Goal: Task Accomplishment & Management: Complete application form

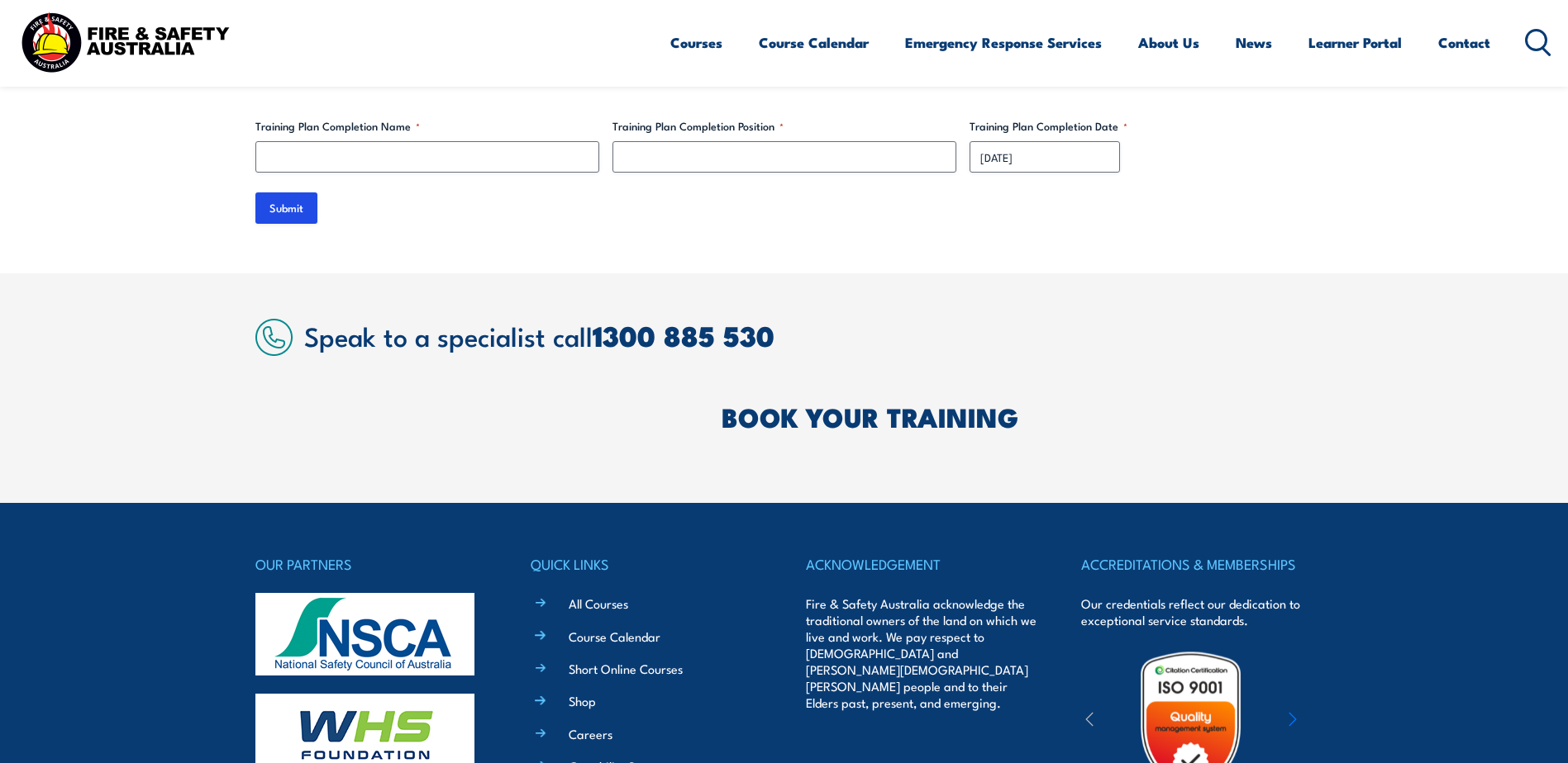
scroll to position [5038, 0]
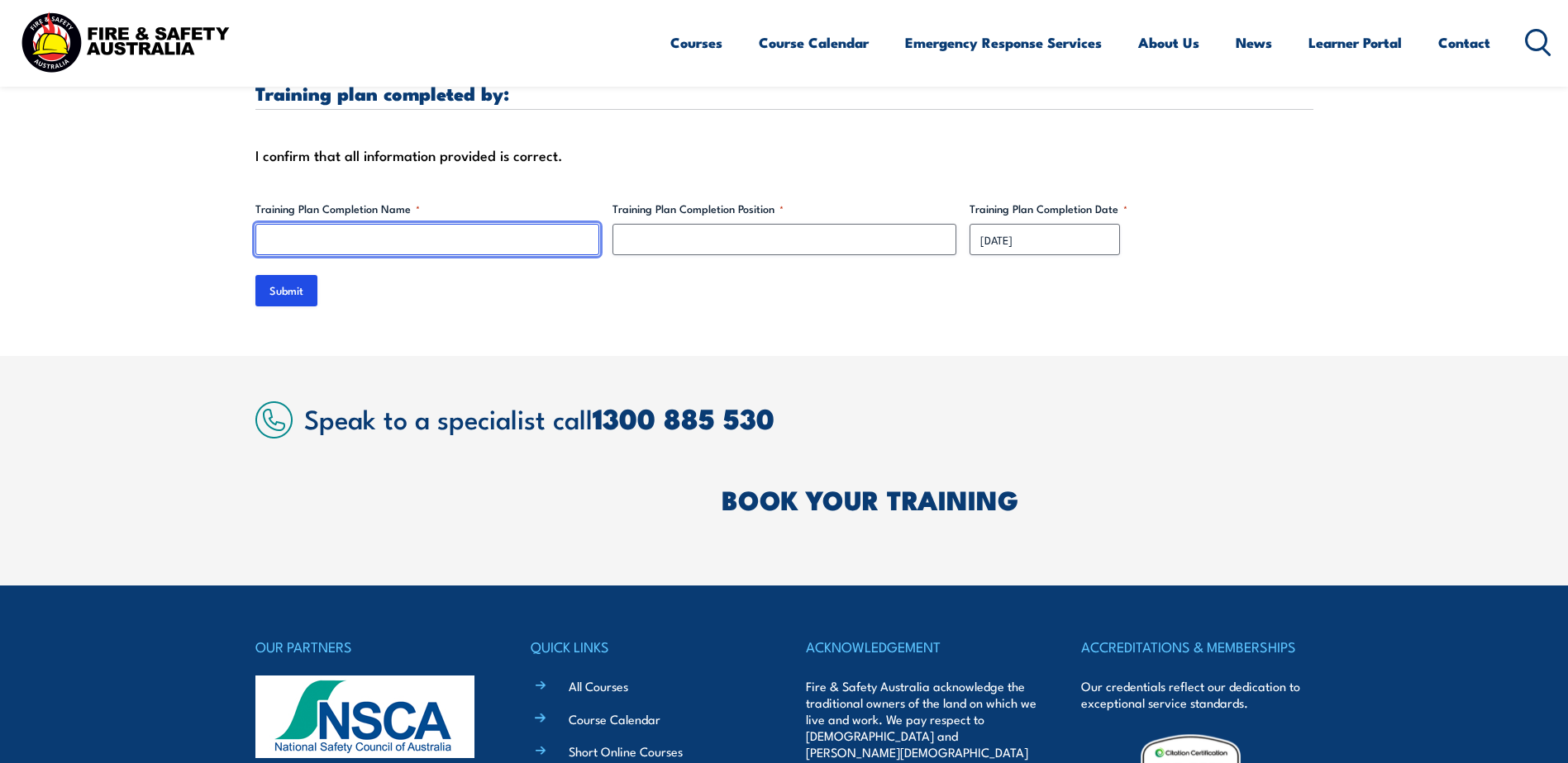
click at [426, 230] on input "Training Plan Completion Name *" at bounding box center [427, 240] width 344 height 32
type input "[PERSON_NAME]"
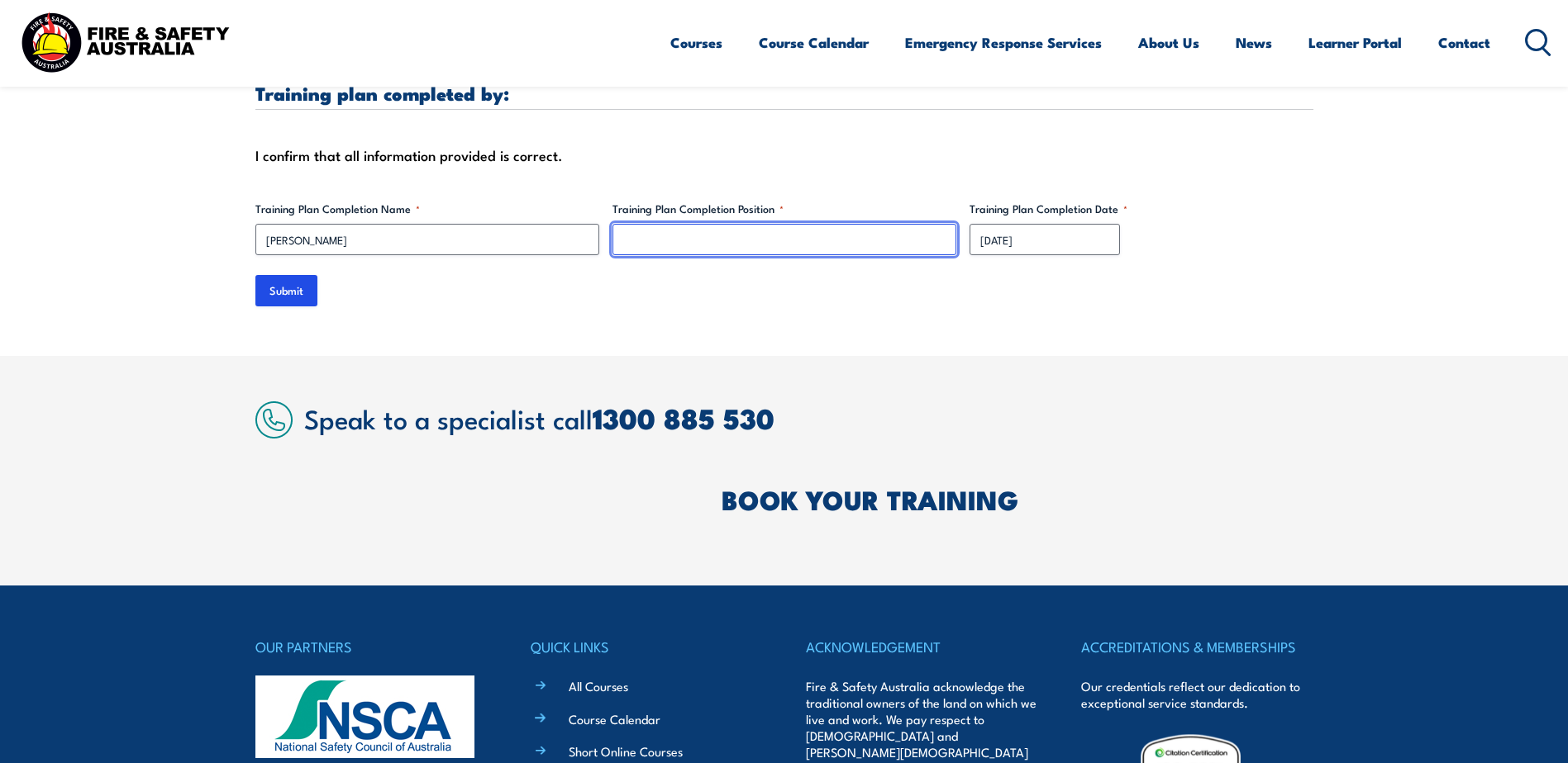
click at [739, 224] on input "Training Plan Completion Position *" at bounding box center [784, 240] width 344 height 32
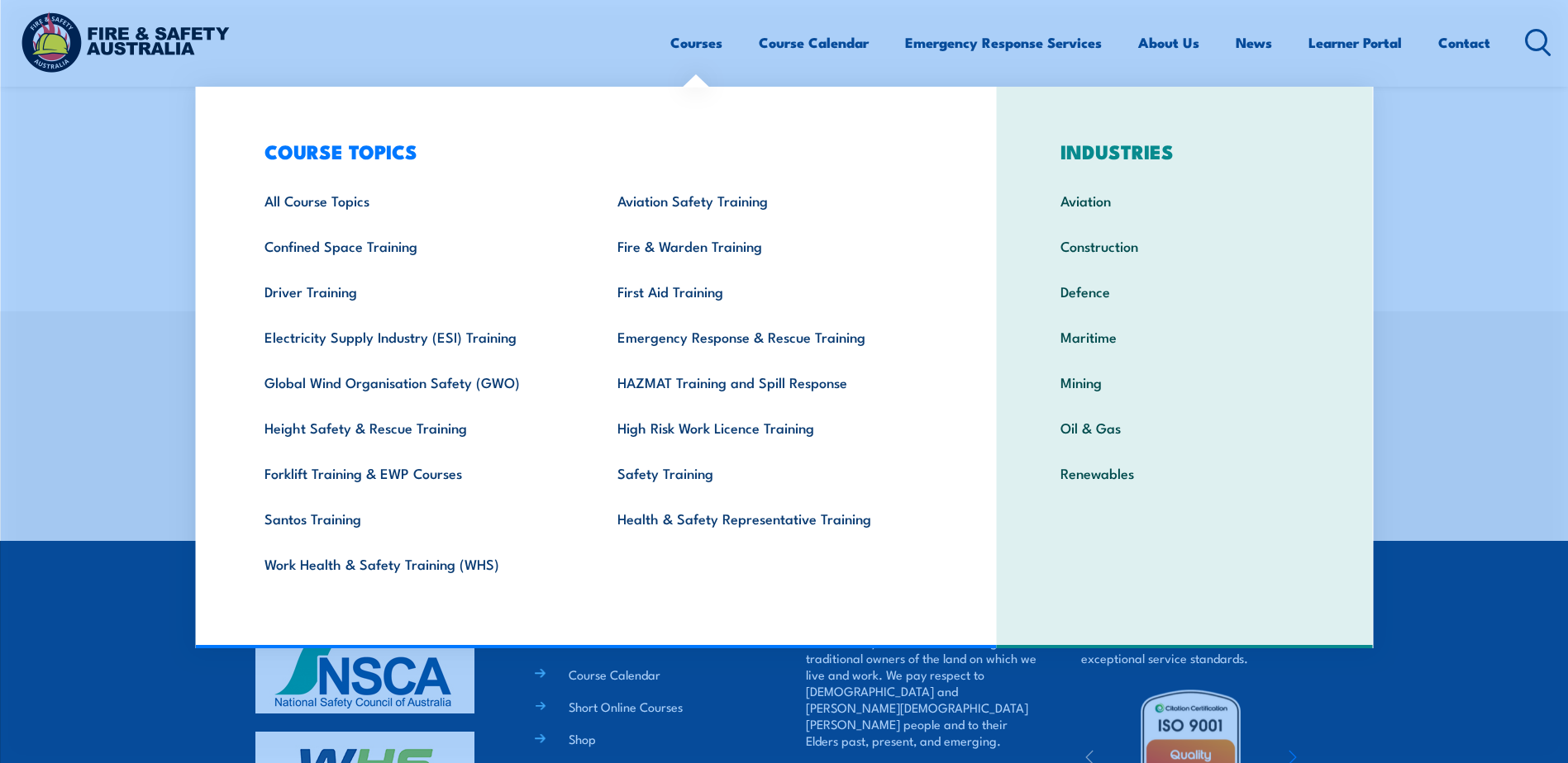
scroll to position [5120, 0]
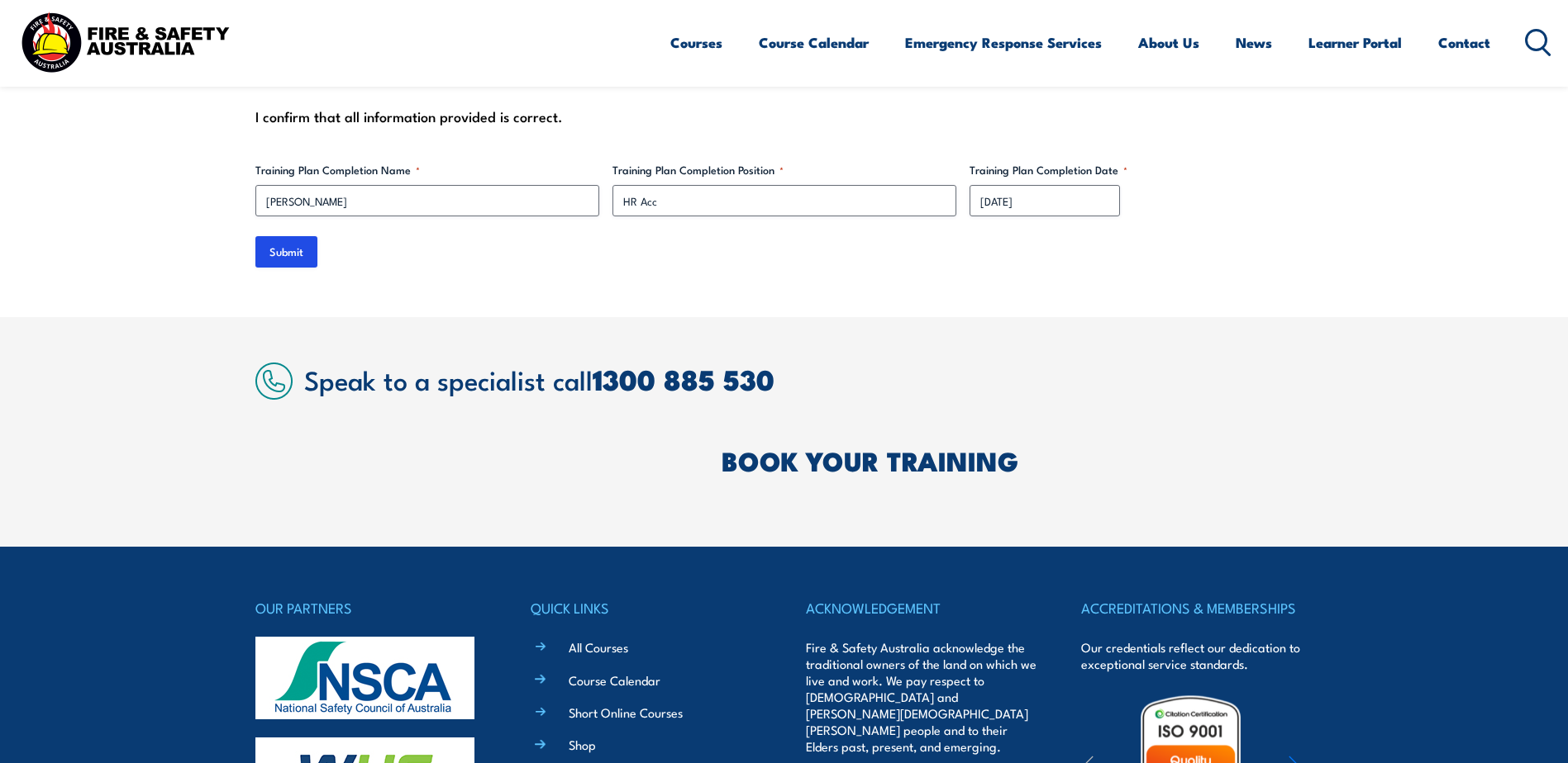
scroll to position [5038, 0]
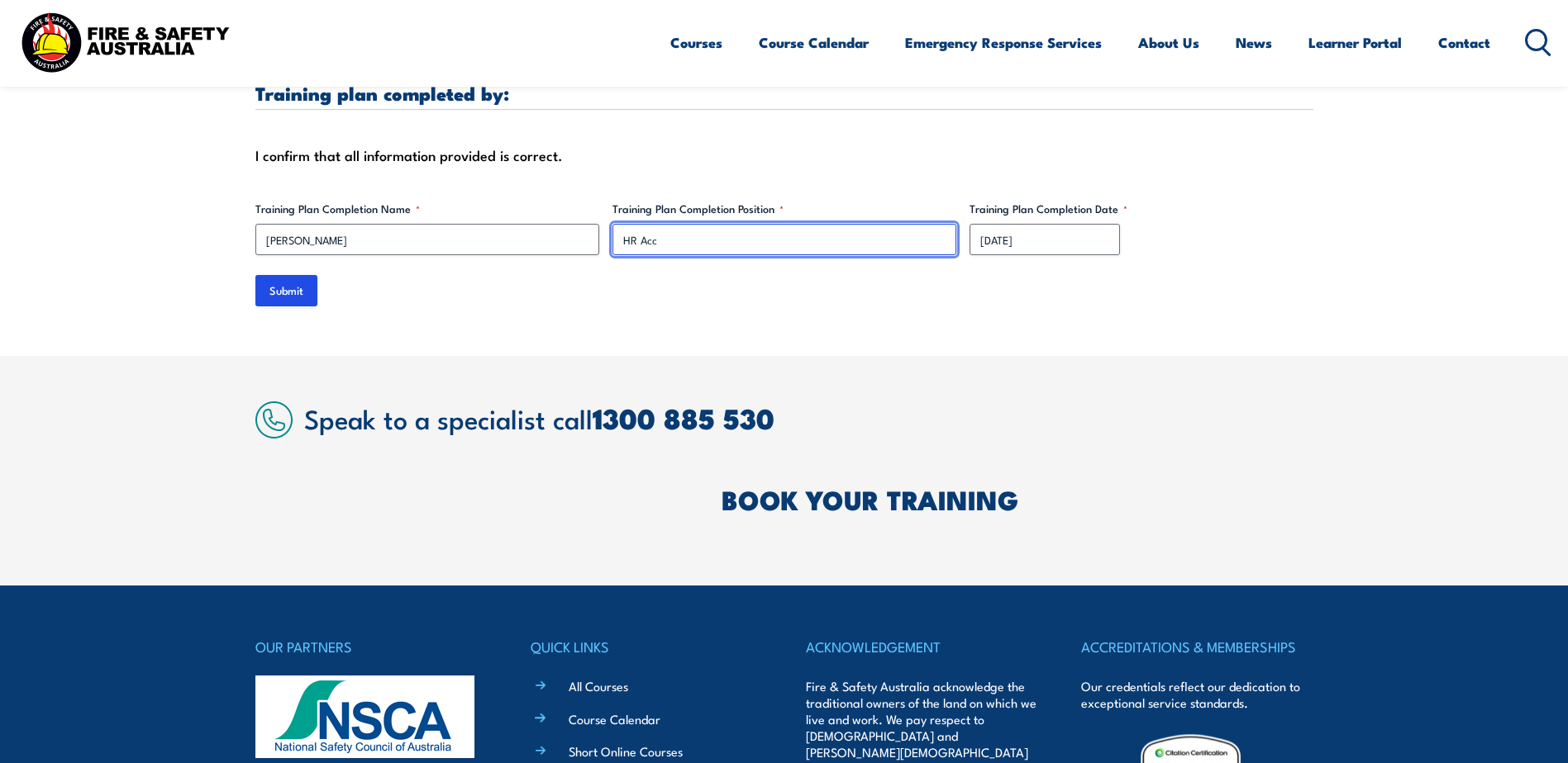
drag, startPoint x: 669, startPoint y: 222, endPoint x: 645, endPoint y: 220, distance: 24.1
click at [645, 224] on input "HR Acc" at bounding box center [784, 240] width 344 height 32
paste input "associate"
type input "HR Associate"
click at [295, 275] on input "Submit" at bounding box center [286, 291] width 62 height 32
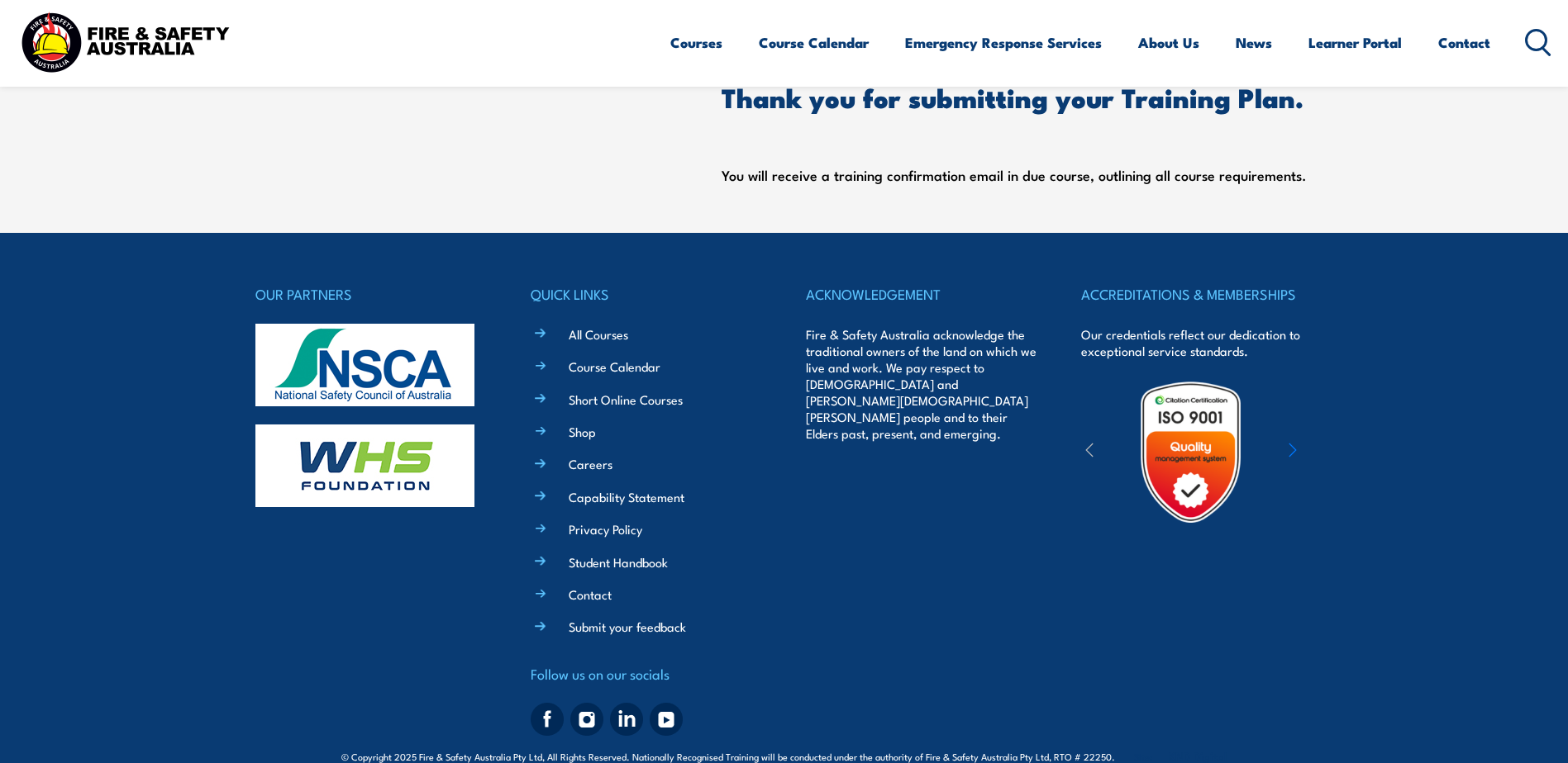
scroll to position [800, 0]
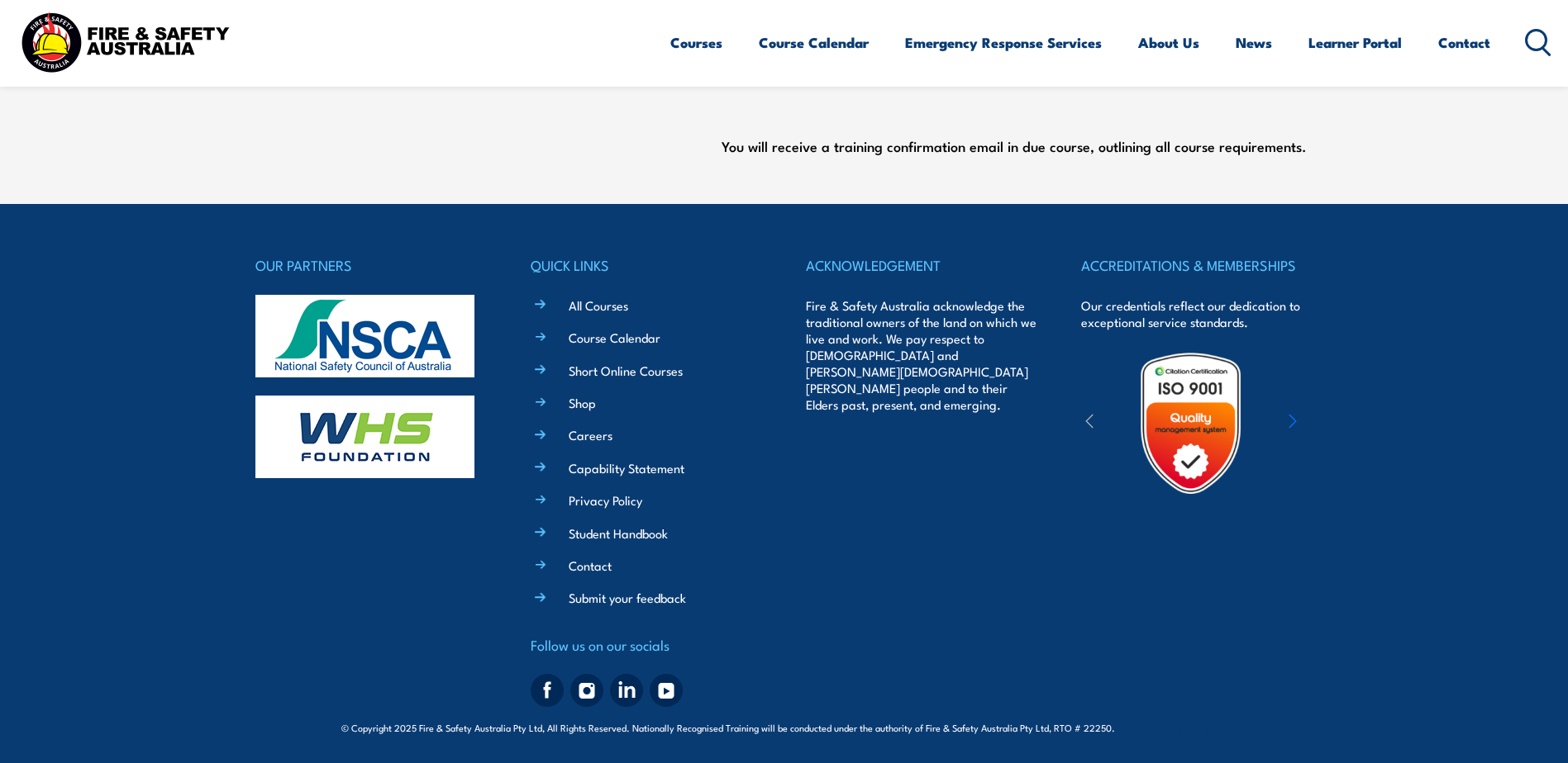
drag, startPoint x: 612, startPoint y: 250, endPoint x: 607, endPoint y: 257, distance: 8.6
drag, startPoint x: 607, startPoint y: 257, endPoint x: 487, endPoint y: 113, distance: 187.4
click at [487, 113] on div at bounding box center [451, 81] width 392 height 156
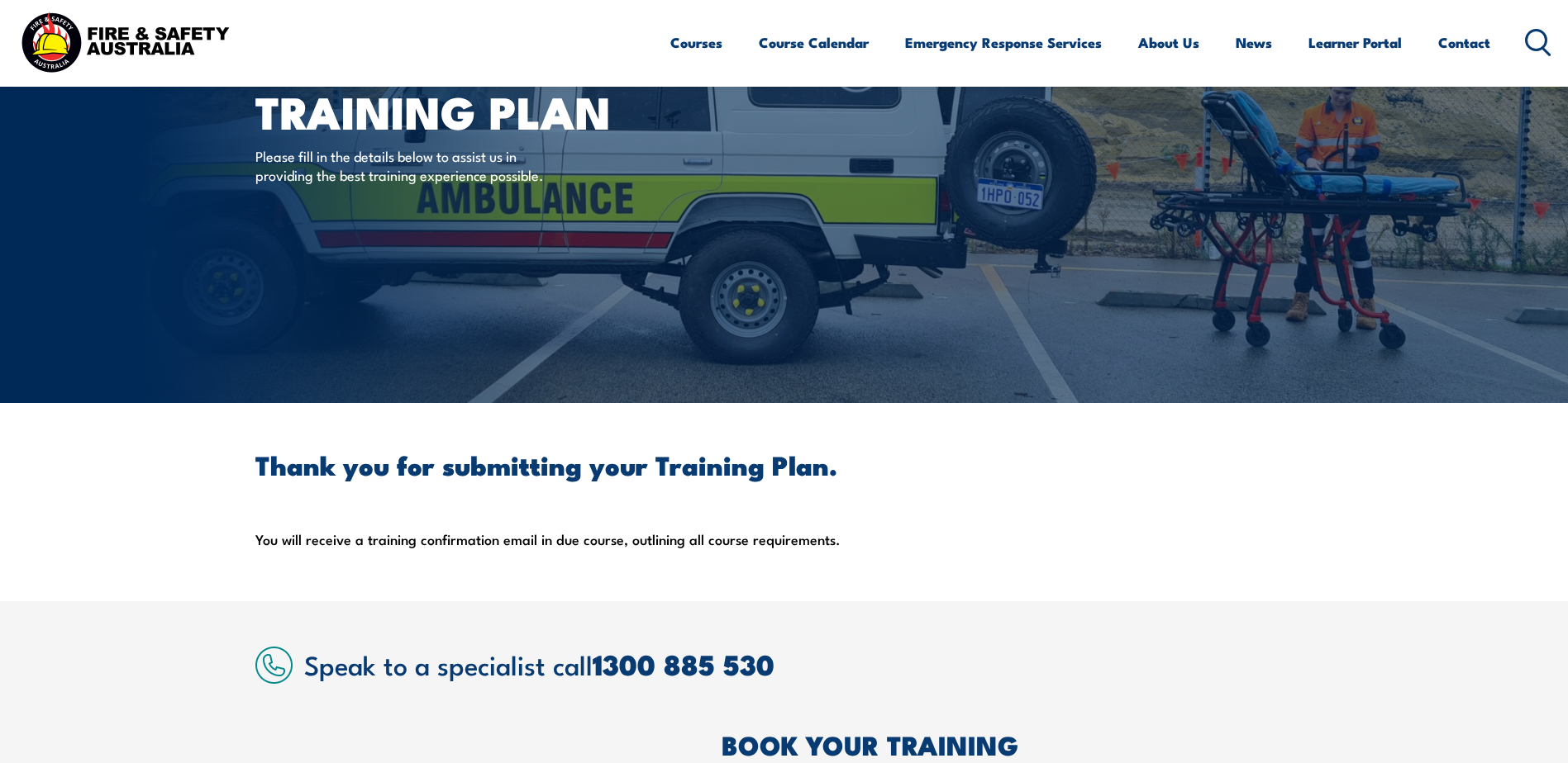
scroll to position [0, 0]
